Goal: Transaction & Acquisition: Book appointment/travel/reservation

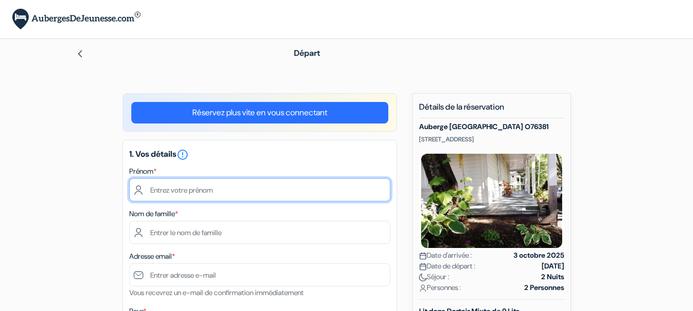
click at [291, 188] on input "text" at bounding box center [259, 189] width 261 height 23
type input "[PERSON_NAME]"
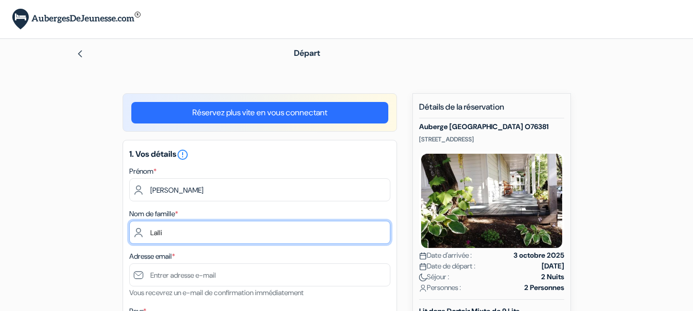
type input "Lalli"
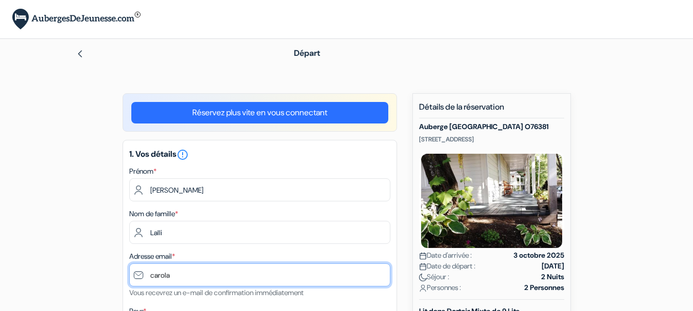
type input "[EMAIL_ADDRESS][DOMAIN_NAME]"
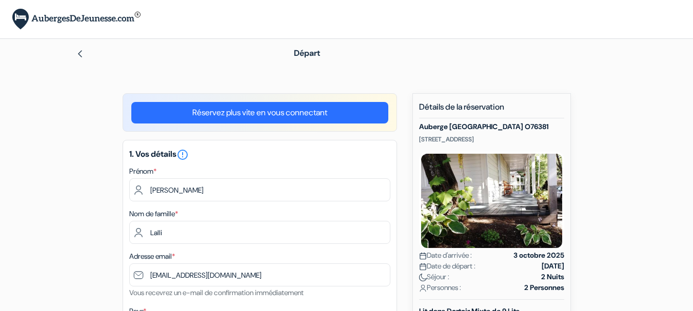
type input "Fatima"
type input "34 Ch Philippe-thorne"
type input "G4T 2P1"
type input "8193225871"
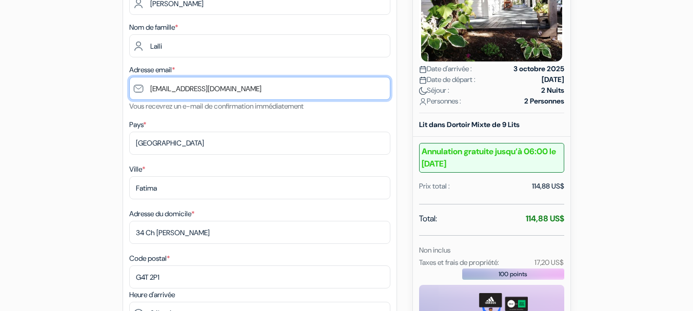
scroll to position [205, 0]
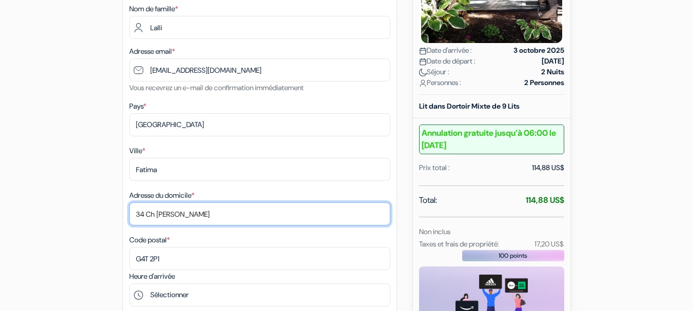
drag, startPoint x: 264, startPoint y: 215, endPoint x: 127, endPoint y: 192, distance: 138.3
click at [127, 192] on div "1. Vos détails error_outline Prénom * Caroline Nom de famille * Lalli Adresse e…" at bounding box center [260, 176] width 274 height 483
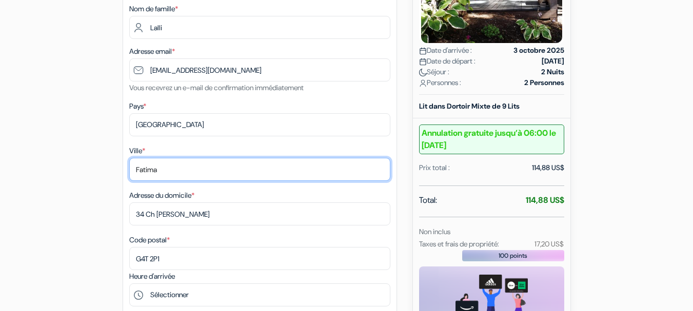
drag, startPoint x: 162, startPoint y: 173, endPoint x: 119, endPoint y: 164, distance: 43.5
type input "Sainte-adele"
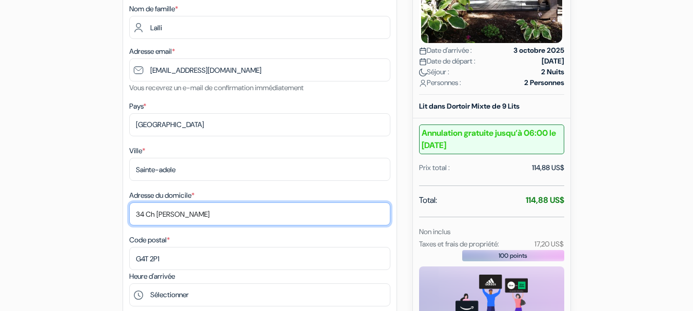
drag, startPoint x: 220, startPoint y: 215, endPoint x: 71, endPoint y: 211, distance: 149.3
type input "2060 chemin du mont-sauvage"
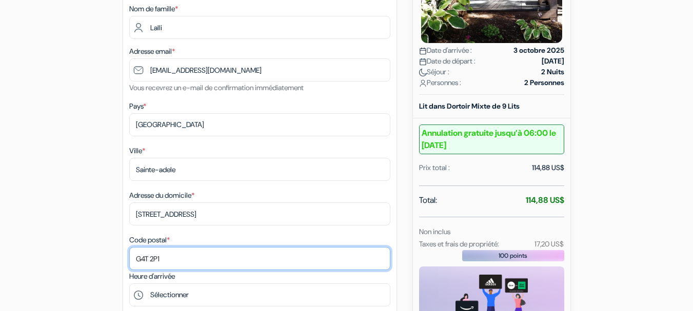
drag, startPoint x: 188, startPoint y: 264, endPoint x: 83, endPoint y: 255, distance: 105.5
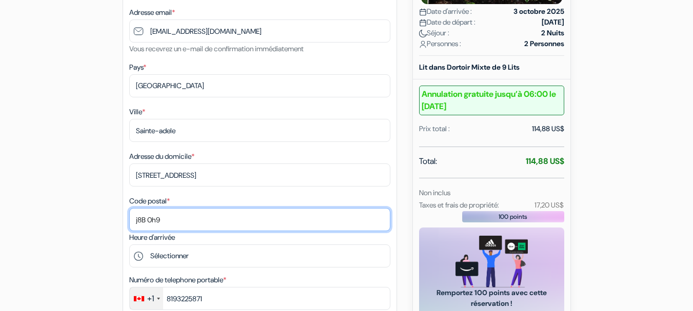
scroll to position [308, 0]
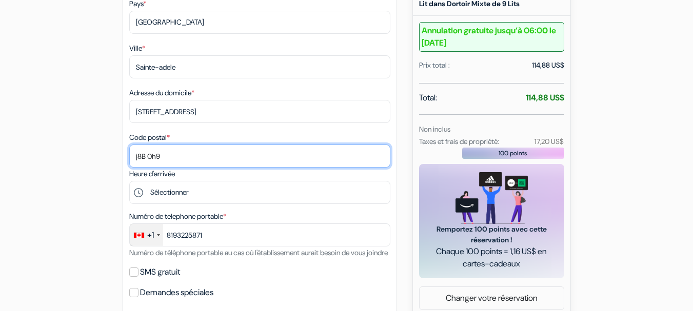
type input "j8B 0h9"
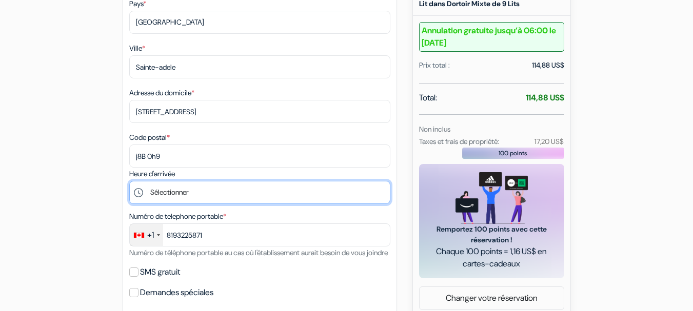
click at [206, 191] on select "Sélectionner 16:00 17:00 18:00 19:00 20:00 21:00" at bounding box center [259, 192] width 261 height 23
select select "16"
click at [129, 181] on select "Sélectionner 16:00 17:00 18:00 19:00 20:00 21:00" at bounding box center [259, 192] width 261 height 23
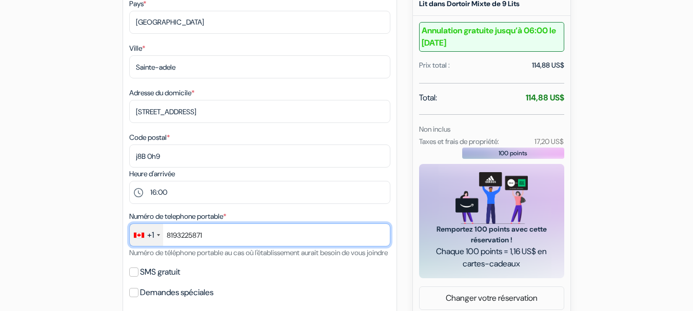
click at [218, 240] on input "8193225871" at bounding box center [259, 235] width 261 height 23
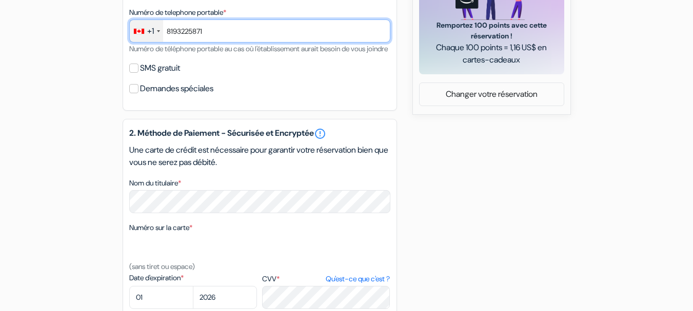
scroll to position [513, 0]
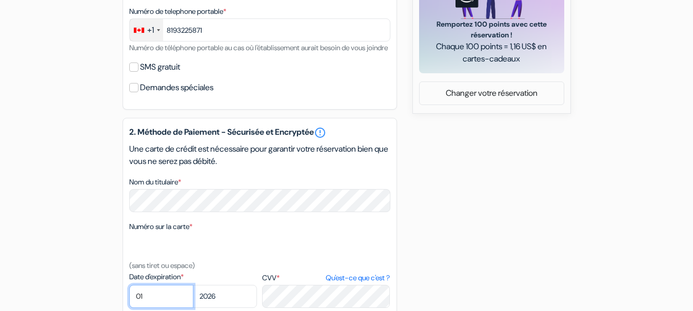
select select "06"
select select "2029"
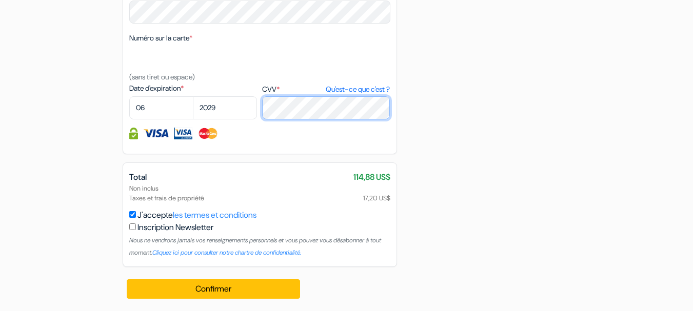
scroll to position [714, 0]
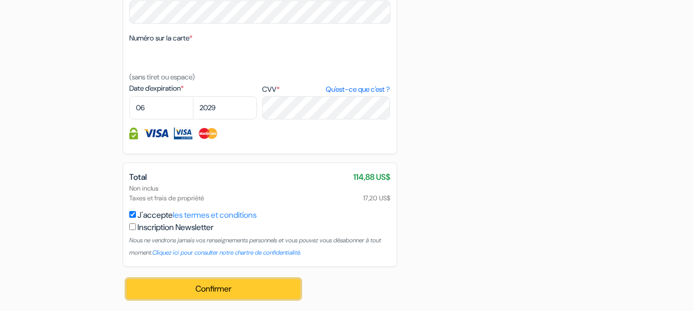
click at [223, 286] on button "Confirmer Loading..." at bounding box center [214, 289] width 174 height 19
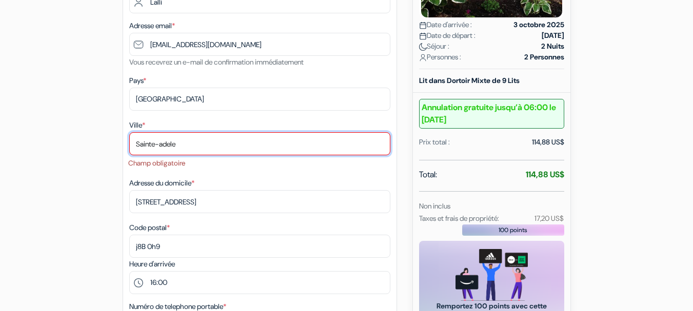
scroll to position [219, 0]
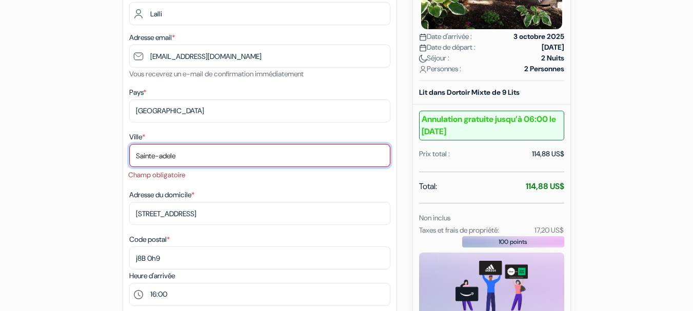
click at [207, 155] on input "Sainte-adele" at bounding box center [259, 155] width 261 height 23
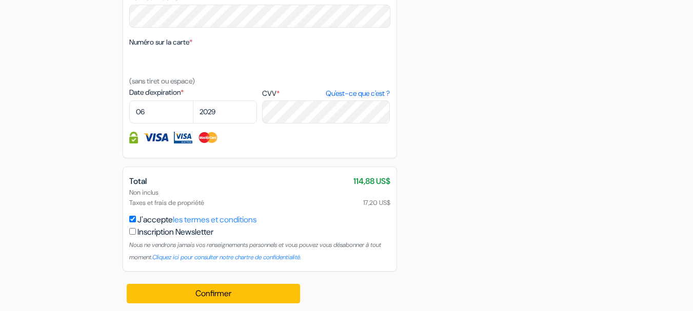
scroll to position [728, 0]
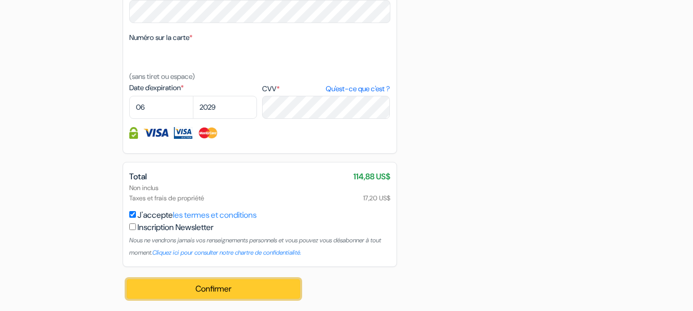
click at [185, 285] on button "Confirmer Loading..." at bounding box center [214, 289] width 174 height 19
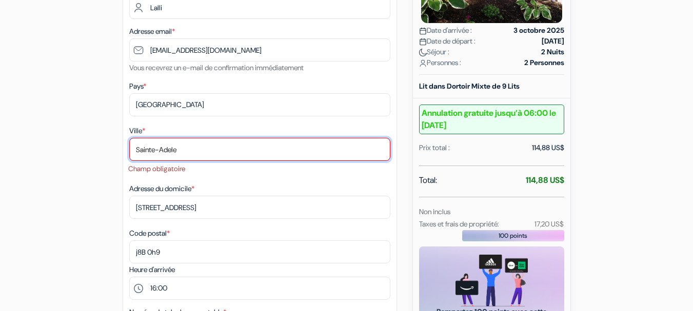
scroll to position [219, 0]
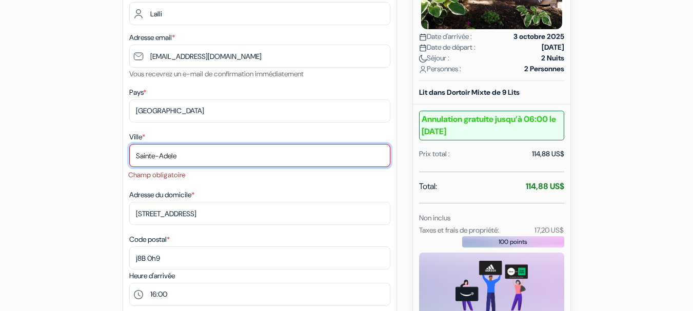
click at [206, 160] on input "Sainte-Adele" at bounding box center [259, 155] width 261 height 23
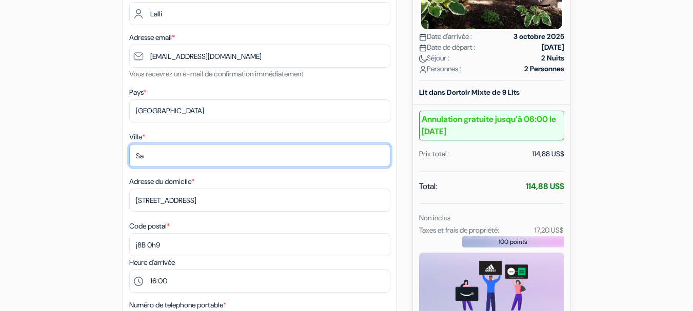
type input "S"
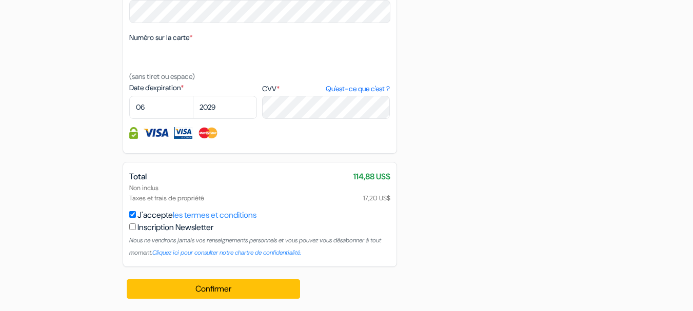
scroll to position [728, 0]
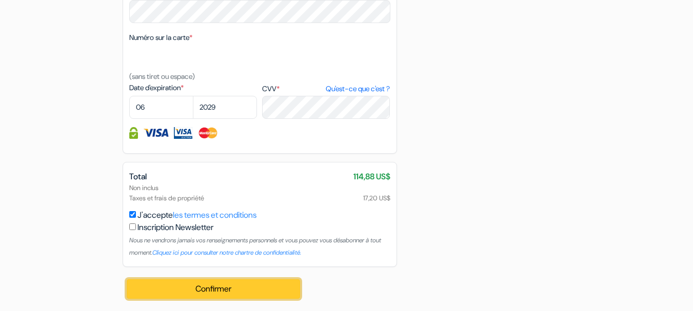
click at [254, 286] on button "Confirmer Loading..." at bounding box center [214, 289] width 174 height 19
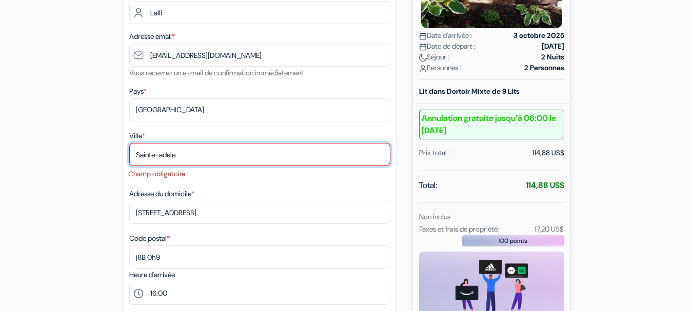
scroll to position [219, 0]
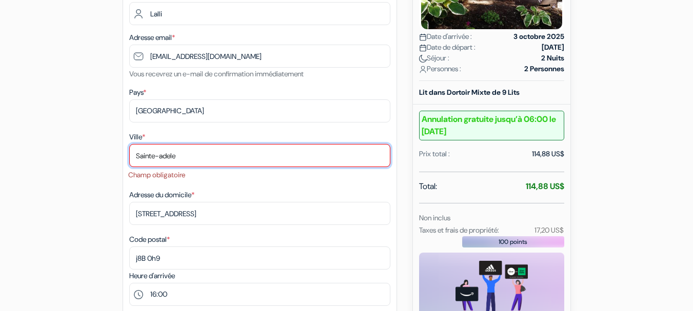
click at [236, 156] on input "Sainte-adele" at bounding box center [259, 155] width 261 height 23
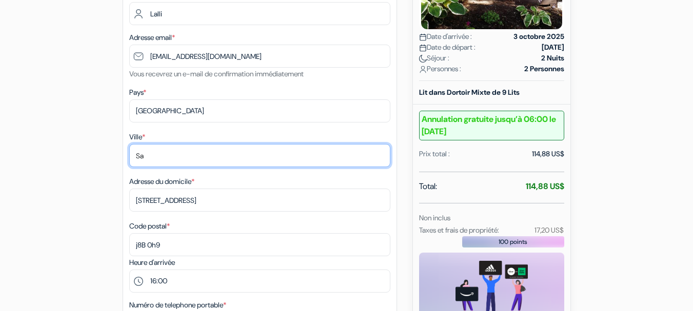
type input "S"
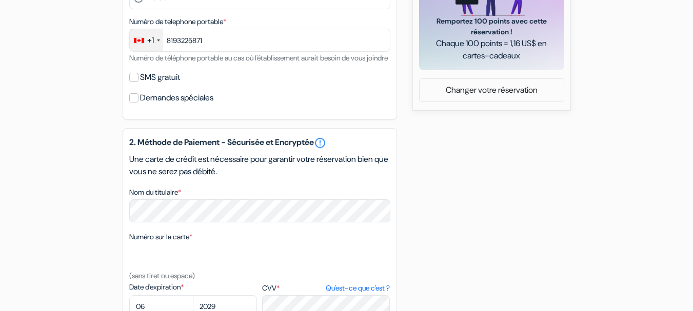
scroll to position [728, 0]
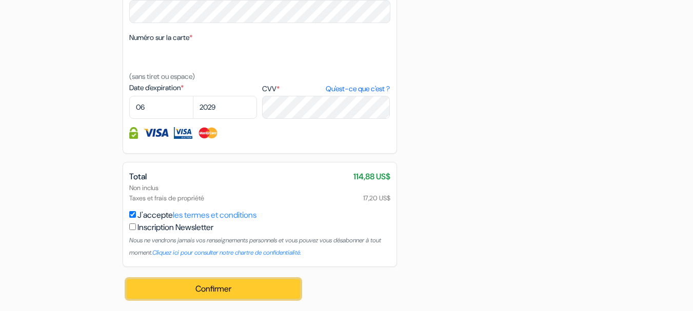
click at [226, 286] on button "Confirmer Loading..." at bounding box center [214, 289] width 174 height 19
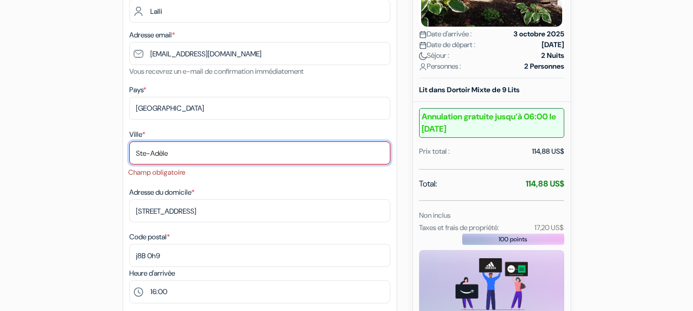
scroll to position [219, 0]
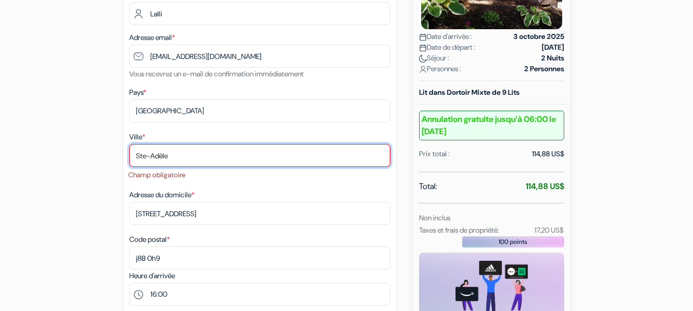
click at [145, 158] on input "Ste-Adèle" at bounding box center [259, 155] width 261 height 23
click at [200, 162] on input "Sainte-Adèle" at bounding box center [259, 155] width 261 height 23
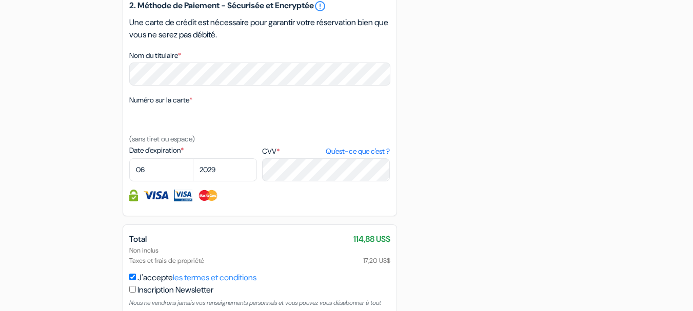
scroll to position [728, 0]
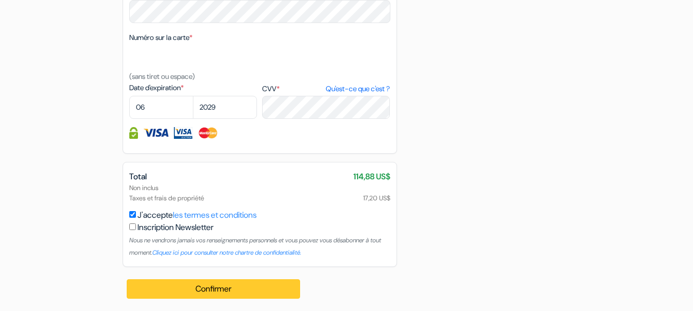
type input "Sainte-Adèle"
click at [235, 289] on button "Confirmer Loading..." at bounding box center [214, 289] width 174 height 19
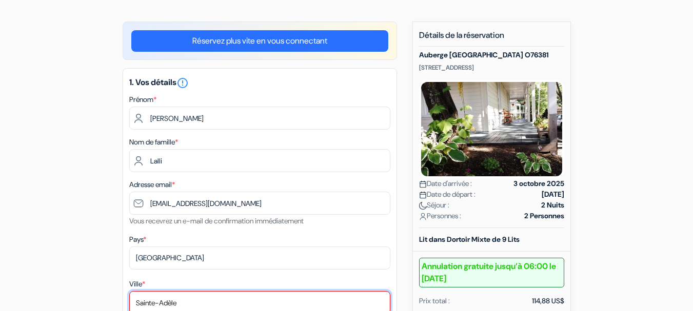
scroll to position [0, 0]
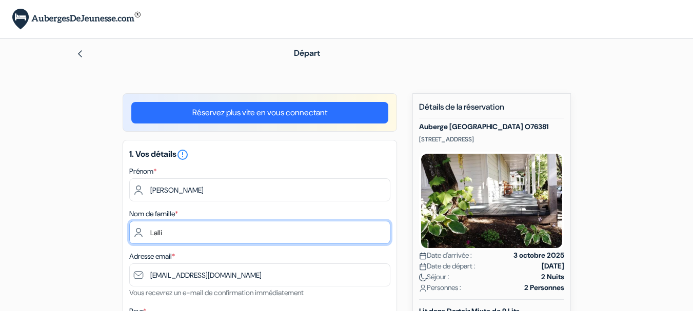
click at [236, 243] on input "Lalli" at bounding box center [259, 232] width 261 height 23
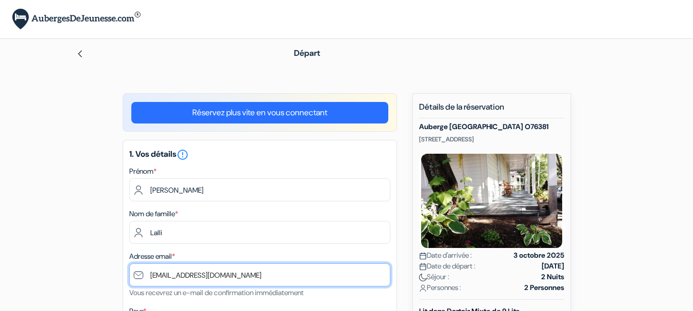
click at [249, 270] on input "[EMAIL_ADDRESS][DOMAIN_NAME]" at bounding box center [259, 275] width 261 height 23
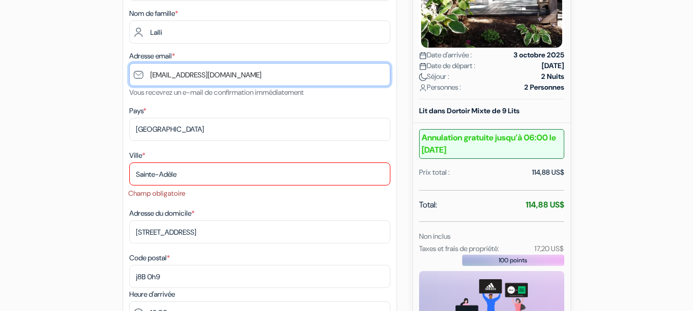
scroll to position [205, 0]
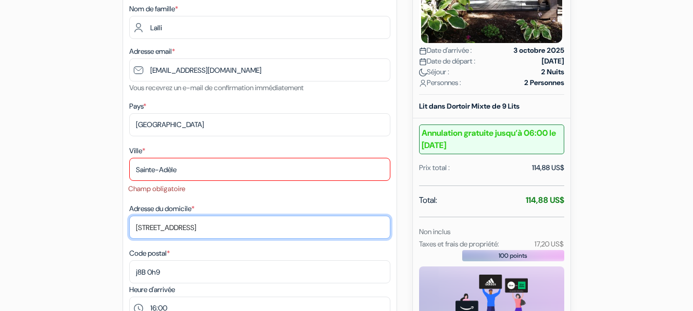
click at [272, 226] on input "2060 chemin du mont-sauvage" at bounding box center [259, 227] width 261 height 23
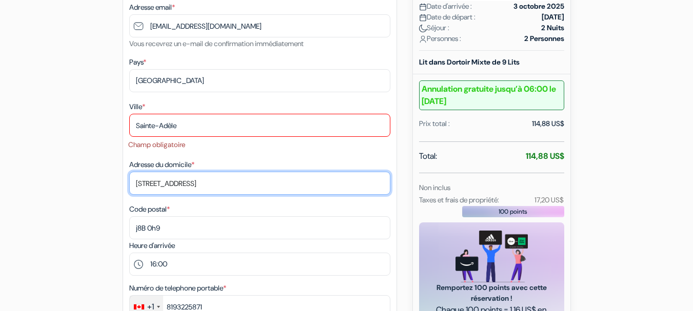
scroll to position [308, 0]
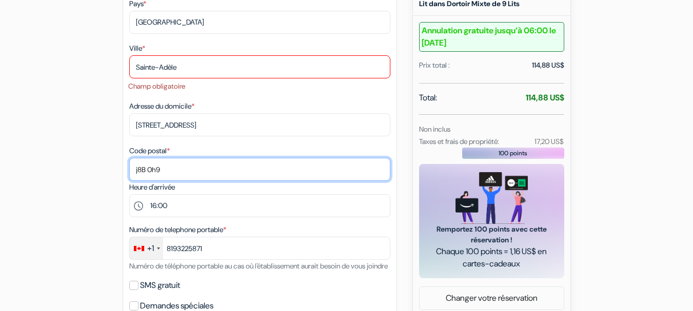
click at [257, 169] on input "j8B 0h9" at bounding box center [259, 169] width 261 height 23
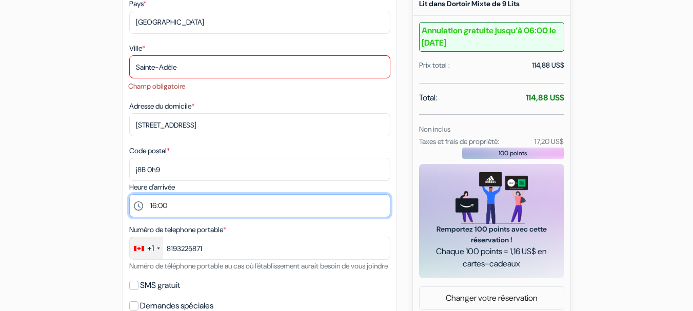
click at [257, 206] on select "Sélectionner 16:00 17:00 18:00 19:00 20:00 21:00" at bounding box center [259, 205] width 261 height 23
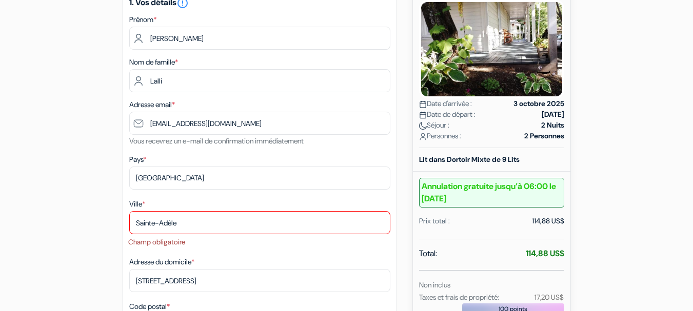
scroll to position [154, 0]
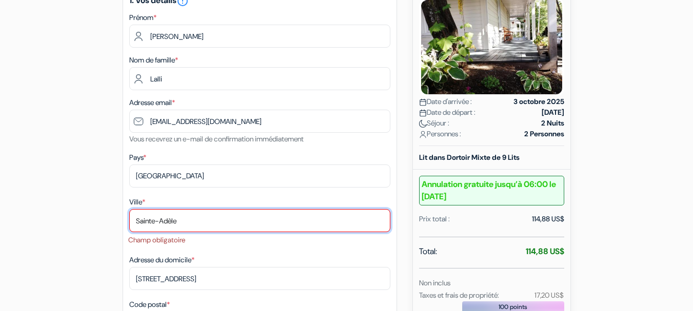
click at [260, 214] on input "Sainte-Adèle" at bounding box center [259, 220] width 261 height 23
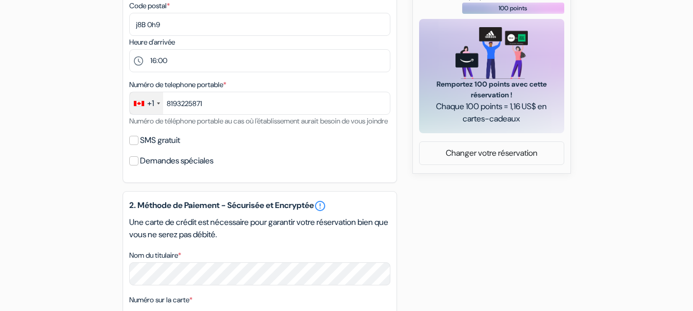
scroll to position [462, 0]
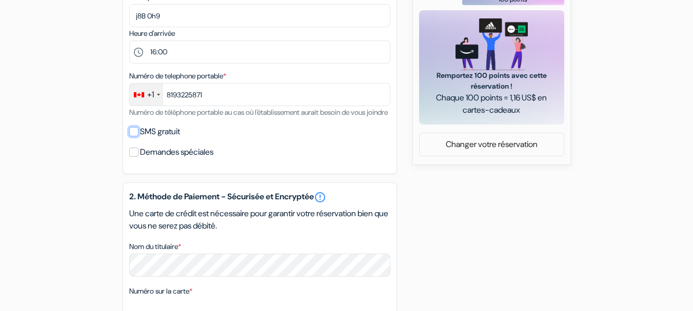
click at [136, 136] on input "SMS gratuit" at bounding box center [133, 131] width 9 height 9
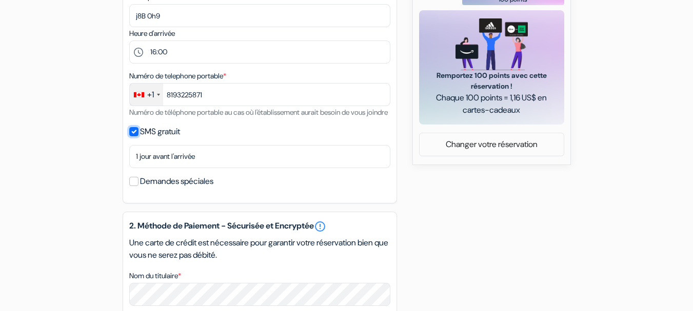
click at [136, 136] on input "SMS gratuit" at bounding box center [133, 131] width 9 height 9
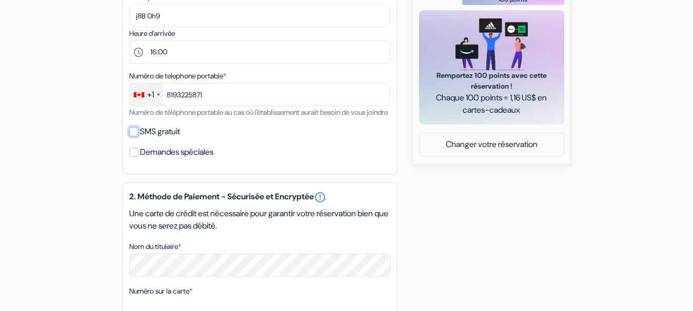
click at [136, 136] on input "SMS gratuit" at bounding box center [133, 131] width 9 height 9
checkbox input "true"
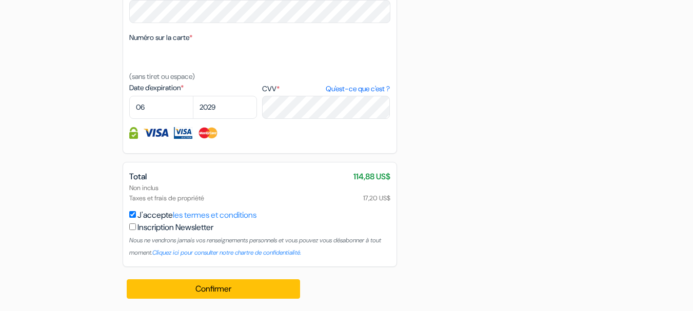
scroll to position [757, 0]
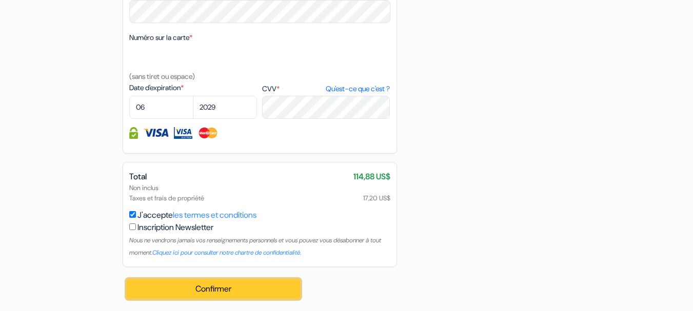
click at [271, 291] on button "Confirmer Loading..." at bounding box center [214, 289] width 174 height 19
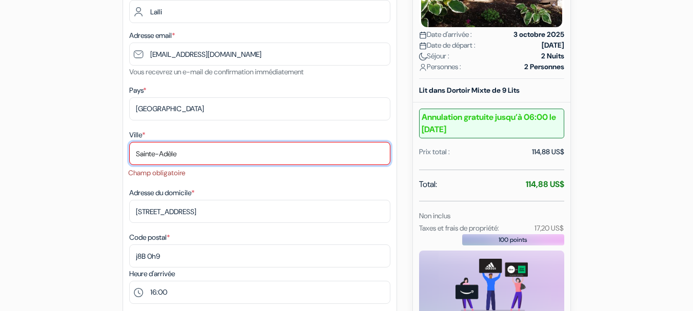
scroll to position [219, 0]
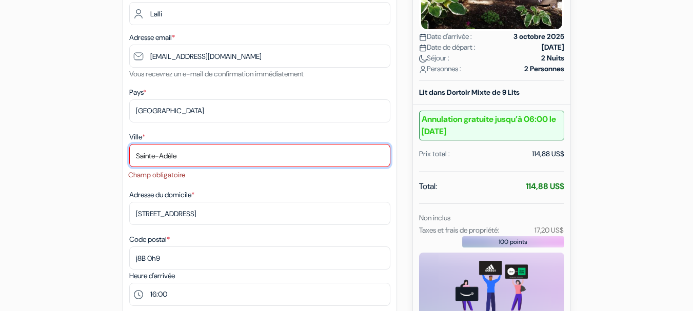
drag, startPoint x: 245, startPoint y: 148, endPoint x: 113, endPoint y: 156, distance: 132.0
type input "S"
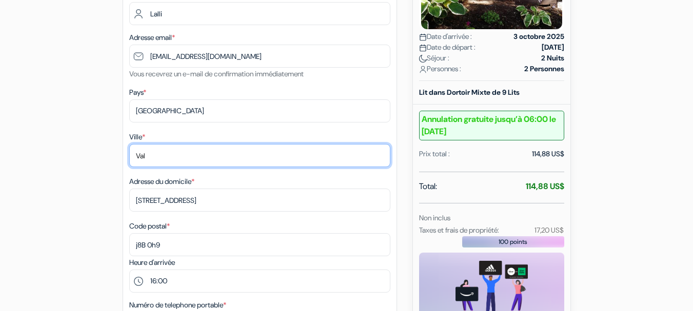
type input "Val-David"
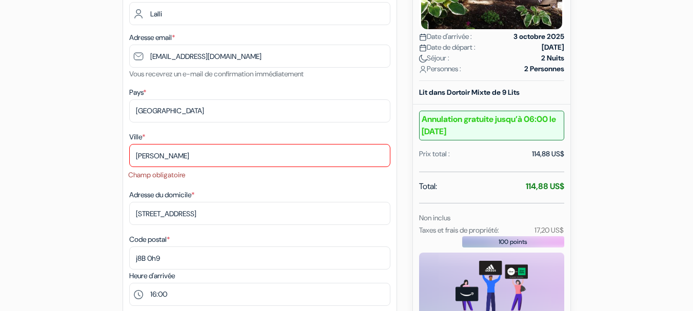
click at [269, 178] on li "Champ obligatoire" at bounding box center [259, 175] width 262 height 10
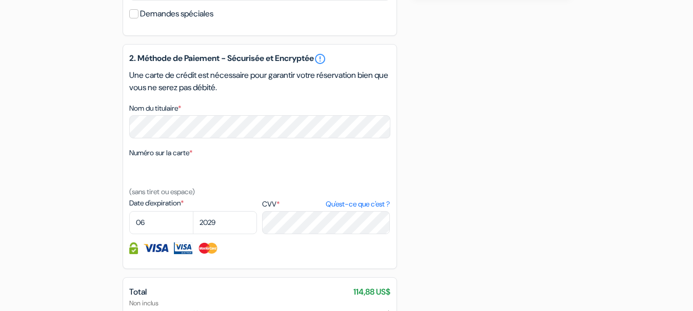
scroll to position [757, 0]
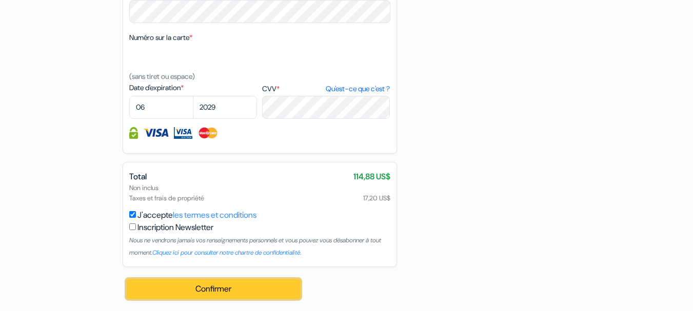
click at [214, 284] on button "Confirmer Loading..." at bounding box center [214, 289] width 174 height 19
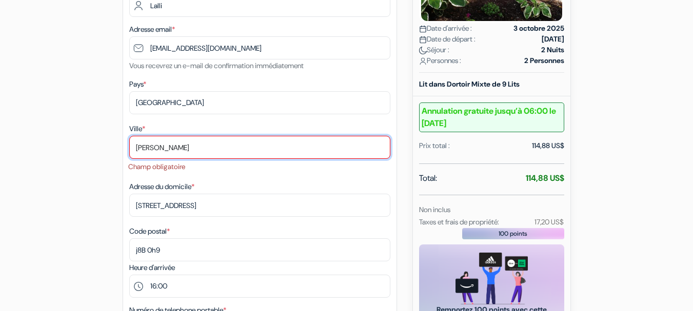
scroll to position [219, 0]
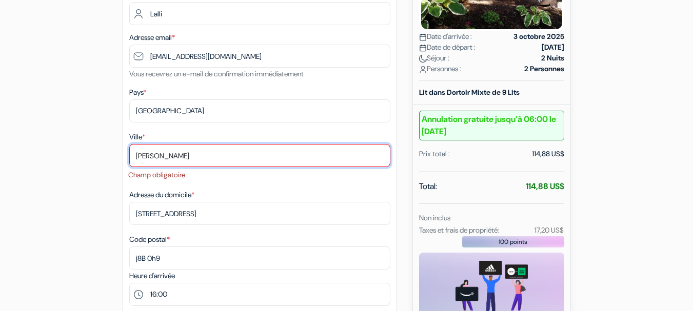
drag, startPoint x: 297, startPoint y: 157, endPoint x: 36, endPoint y: 153, distance: 261.1
click at [36, 153] on form "Départ add_box Auberge Internationale de Rivière-du-Loup O76381 46 rue HÃ´tel d…" at bounding box center [346, 315] width 693 height 991
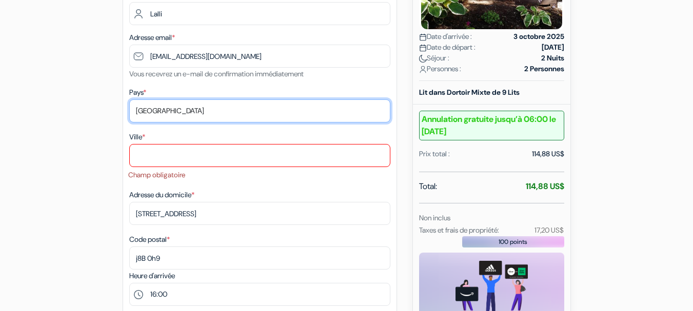
click at [216, 116] on select "Selectionner le pays Abkhazie Afghanistan Afrique du Sud Albanie Algérie Allema…" at bounding box center [259, 110] width 261 height 23
click at [129, 99] on select "Selectionner le pays Abkhazie Afghanistan Afrique du Sud Albanie Algérie Allema…" at bounding box center [259, 110] width 261 height 23
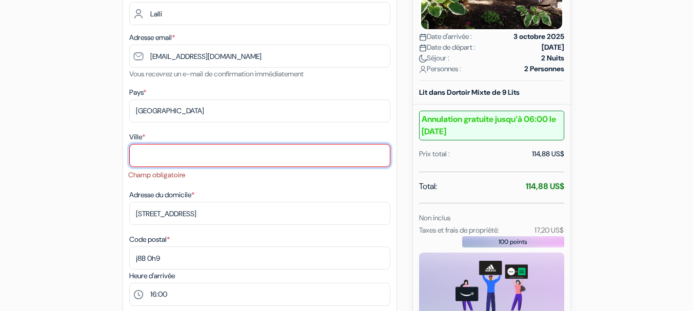
click at [178, 159] on input "Ville *" at bounding box center [259, 155] width 261 height 23
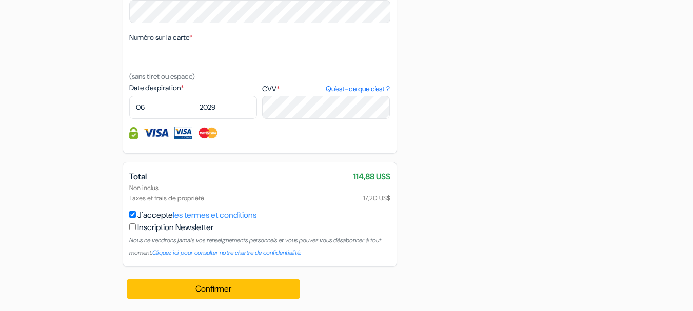
scroll to position [757, 0]
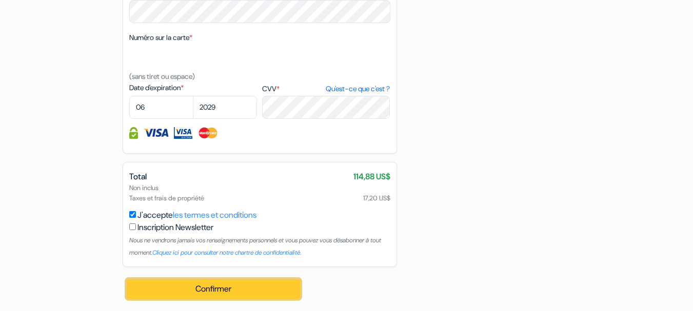
click at [214, 289] on button "Confirmer Loading..." at bounding box center [214, 289] width 174 height 19
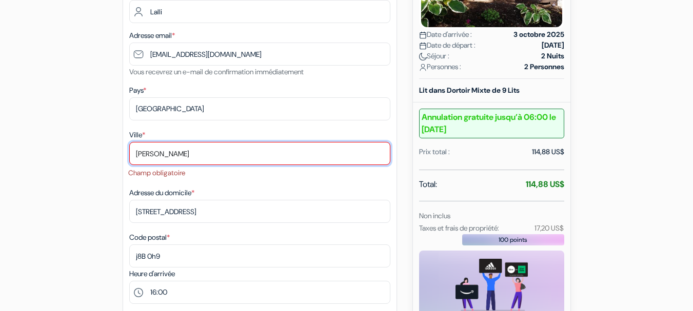
scroll to position [219, 0]
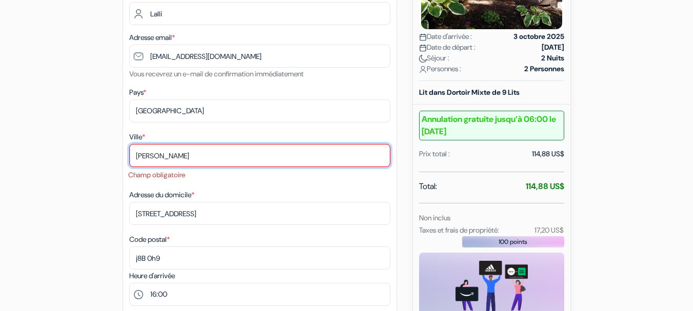
click at [193, 162] on input "Val-David" at bounding box center [259, 155] width 261 height 23
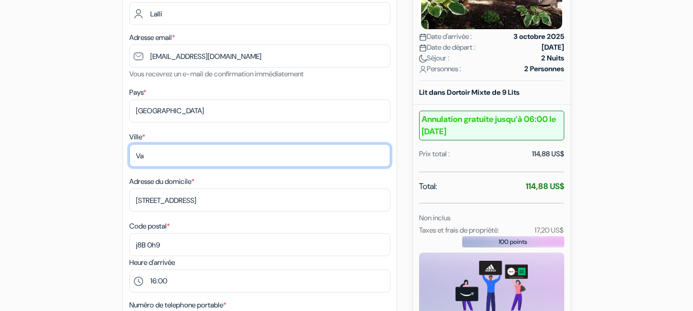
type input "V"
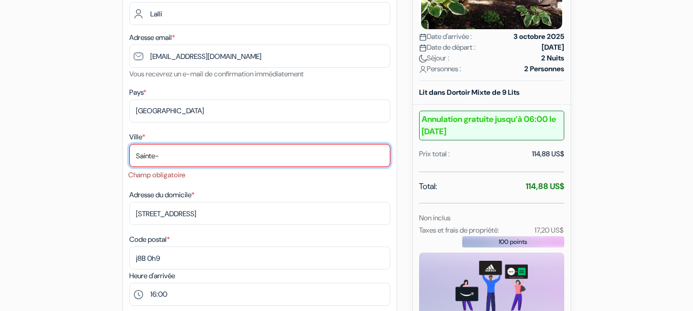
click at [200, 158] on input "Sainte-" at bounding box center [259, 155] width 261 height 23
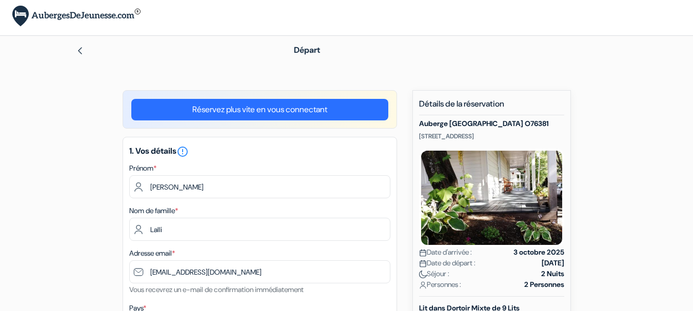
scroll to position [0, 0]
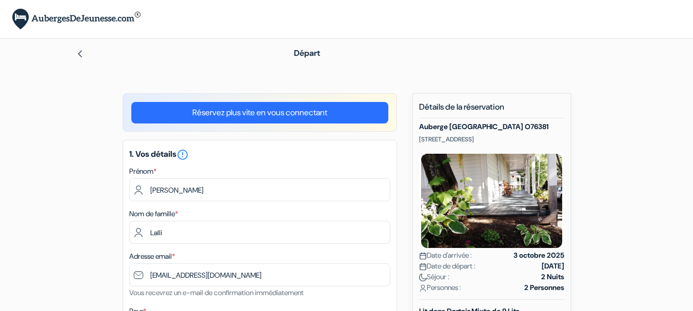
click at [261, 115] on link "Réservez plus vite en vous connectant" at bounding box center [259, 113] width 257 height 22
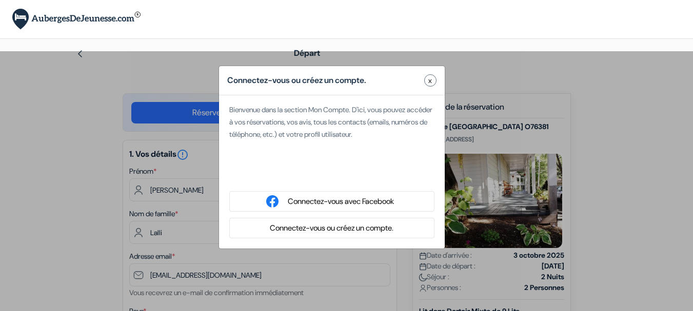
click at [432, 77] on button "x" at bounding box center [430, 80] width 12 height 12
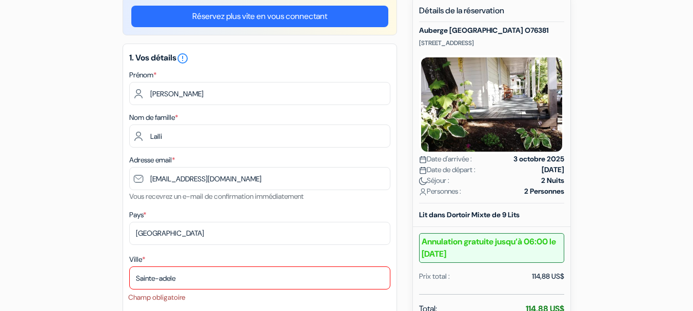
scroll to position [103, 0]
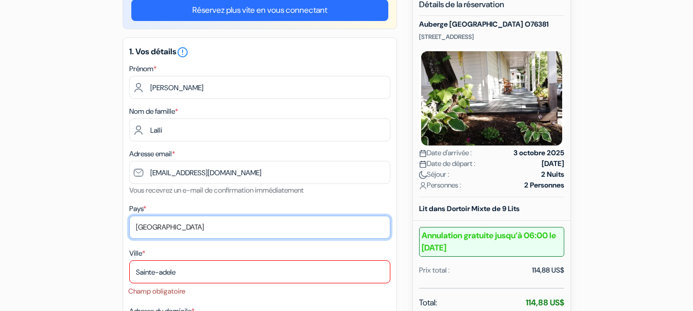
click at [194, 233] on select "Selectionner le pays Abkhazie Afghanistan Afrique du Sud Albanie Algérie Allema…" at bounding box center [259, 227] width 261 height 23
click at [129, 216] on select "Selectionner le pays Abkhazie Afghanistan Afrique du Sud Albanie Algérie Allema…" at bounding box center [259, 227] width 261 height 23
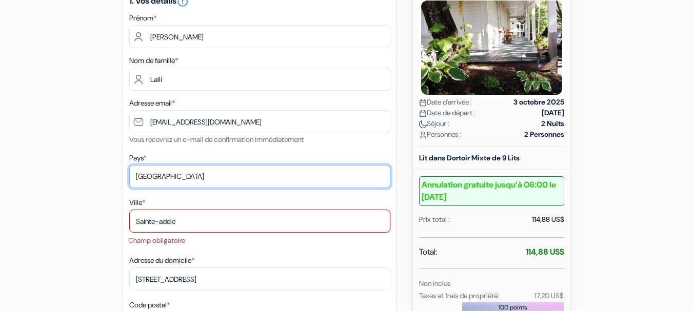
scroll to position [154, 0]
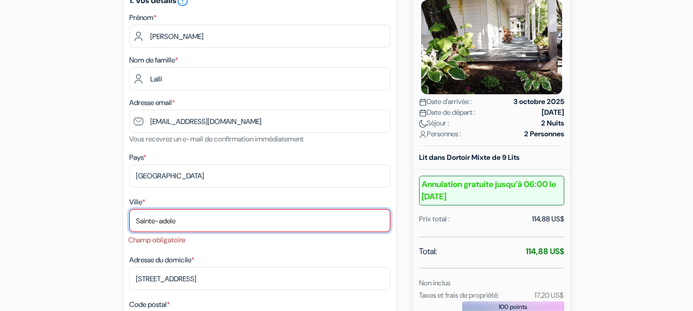
click at [197, 223] on input "Sainte-adele" at bounding box center [259, 220] width 261 height 23
type input "Terrebonne"
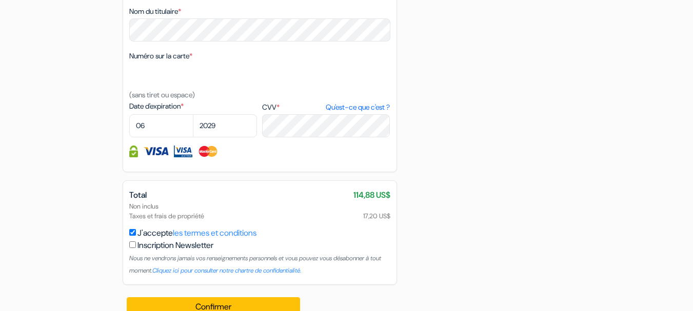
scroll to position [743, 0]
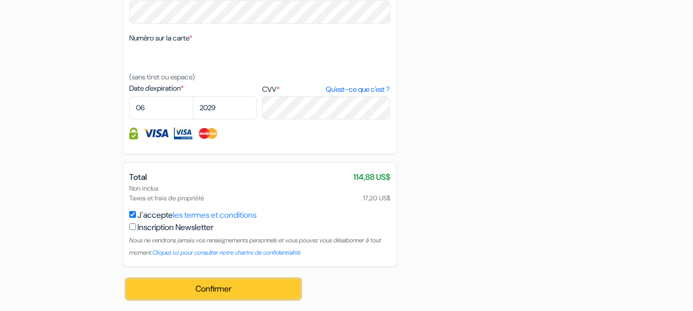
click at [208, 287] on button "Confirmer Loading..." at bounding box center [214, 289] width 174 height 19
